Goal: Information Seeking & Learning: Learn about a topic

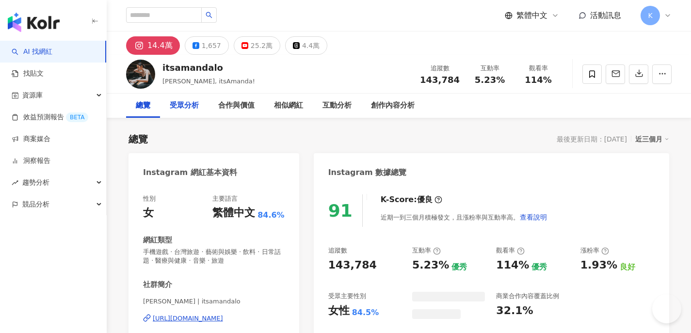
click at [198, 106] on div "受眾分析" at bounding box center [184, 106] width 29 height 12
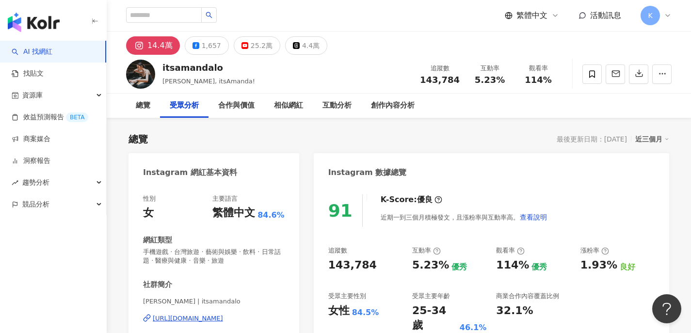
scroll to position [820, 0]
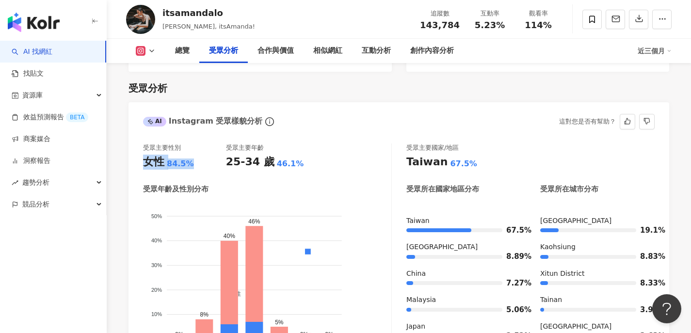
drag, startPoint x: 194, startPoint y: 161, endPoint x: 137, endPoint y: 158, distance: 56.3
click at [137, 158] on div "受眾主要性別 女性 84.5% 受眾主要年齡 25-34 歲 46.1% 受眾年齡及性別分布 男性 女性 50% 50% 40% 40% 30% 30% 20…" at bounding box center [399, 256] width 541 height 244
copy div "女性 84.5%"
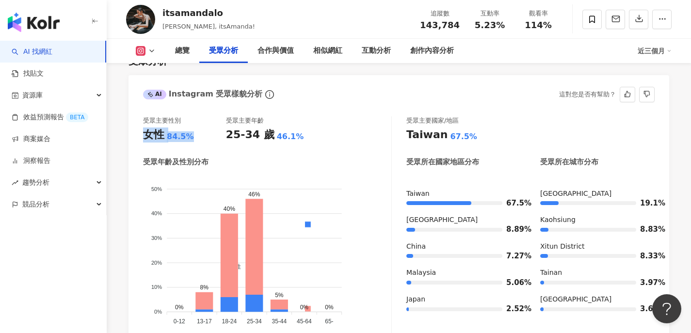
scroll to position [847, 0]
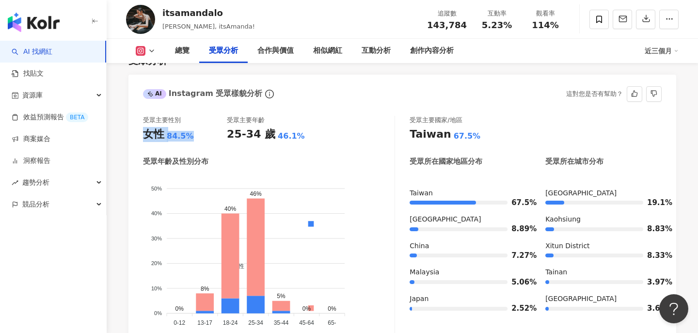
drag, startPoint x: 229, startPoint y: 133, endPoint x: 224, endPoint y: 129, distance: 6.2
click at [230, 132] on div "25-34 歲" at bounding box center [251, 134] width 49 height 15
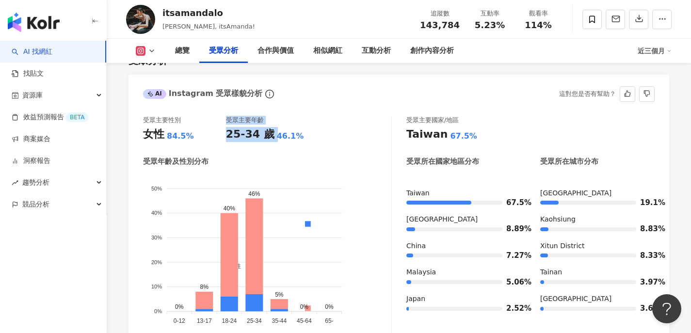
drag, startPoint x: 223, startPoint y: 124, endPoint x: 318, endPoint y: 122, distance: 95.1
click at [318, 122] on div "受眾主要性別 女性 84.5% 受眾主要年齡 25-34 歲 46.1%" at bounding box center [267, 129] width 248 height 26
drag, startPoint x: 307, startPoint y: 125, endPoint x: 295, endPoint y: 124, distance: 11.2
click at [307, 127] on div "25-34 歲 46.1%" at bounding box center [267, 134] width 83 height 15
drag, startPoint x: 291, startPoint y: 127, endPoint x: 224, endPoint y: 127, distance: 66.5
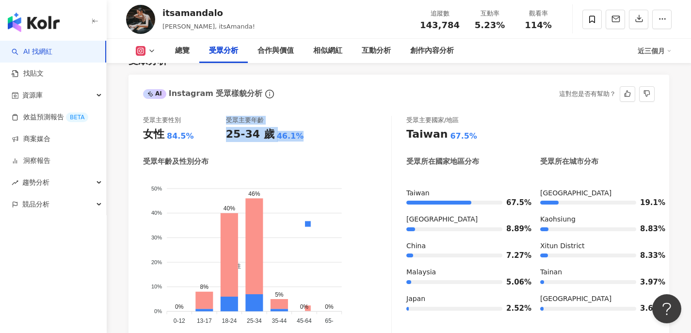
click at [224, 127] on div "受眾主要性別 女性 84.5% 受眾主要年齡 25-34 歲 46.1%" at bounding box center [267, 129] width 248 height 26
click at [285, 137] on div "受眾主要性別 女性 84.5% 受眾主要年齡 25-34 歲 46.1% 受眾年齡及性別分布 男性 女性 50% 50% 40% 40% 30% 30% 20…" at bounding box center [267, 226] width 249 height 220
drag, startPoint x: 297, startPoint y: 130, endPoint x: 221, endPoint y: 130, distance: 75.7
click at [221, 130] on div "受眾主要性別 女性 84.5% 受眾主要年齡 25-34 歲 46.1%" at bounding box center [267, 129] width 248 height 26
drag, startPoint x: 221, startPoint y: 130, endPoint x: 230, endPoint y: 126, distance: 9.8
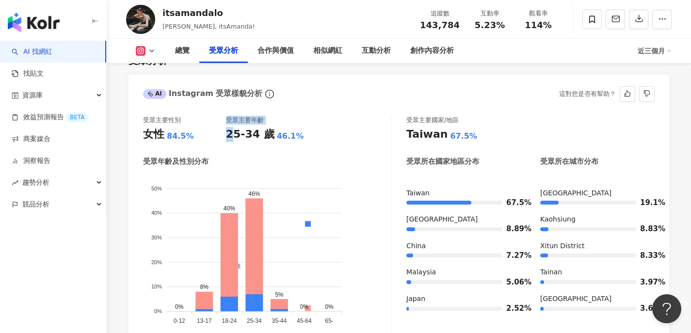
click at [230, 127] on div "受眾主要性別 女性 84.5% 受眾主要年齡 25-34 歲 46.1%" at bounding box center [267, 129] width 248 height 26
click at [227, 127] on div "25-34 歲" at bounding box center [250, 134] width 49 height 15
drag, startPoint x: 227, startPoint y: 125, endPoint x: 300, endPoint y: 124, distance: 73.2
click at [300, 127] on div "25-34 歲 46.1%" at bounding box center [267, 134] width 83 height 15
